Goal: Task Accomplishment & Management: Complete application form

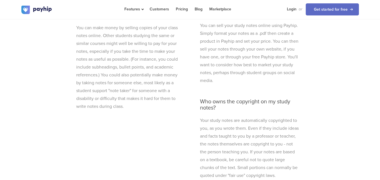
scroll to position [1775, 0]
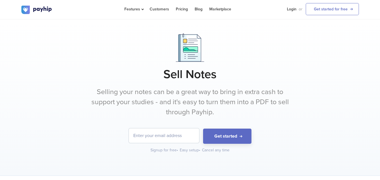
click at [169, 137] on input "email" at bounding box center [164, 136] width 70 height 15
type input "sinha.dhriti009@gmail.com"
click at [203, 129] on button "Get started" at bounding box center [227, 136] width 48 height 15
